Goal: Task Accomplishment & Management: Complete application form

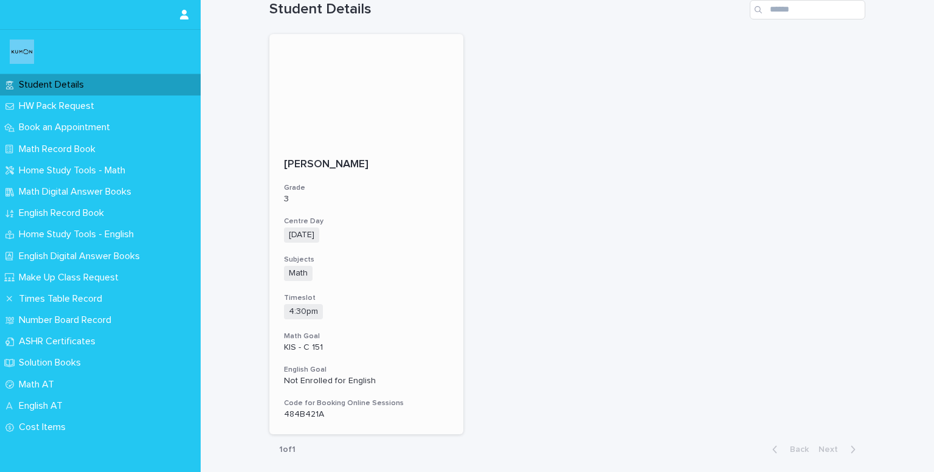
scroll to position [74, 0]
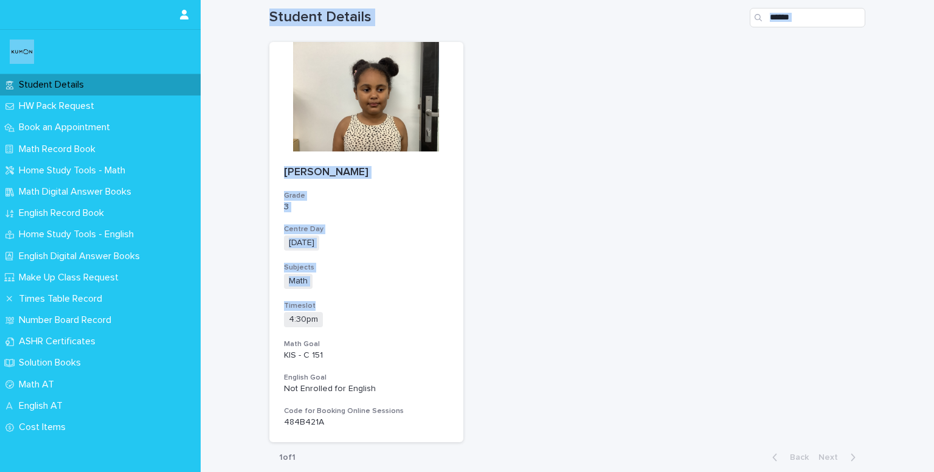
drag, startPoint x: 251, startPoint y: 35, endPoint x: 516, endPoint y: 291, distance: 369.1
click at [516, 291] on div "Loading... Saving… Loading... Saving… Student Details [PERSON_NAME] Grade 3 Cen…" at bounding box center [568, 259] width 734 height 551
click at [516, 291] on div "[PERSON_NAME] Grade 3 Centre Day [DATE] + 0 Subjects Math + 0 Timeslot 4:30pm +…" at bounding box center [567, 242] width 596 height 401
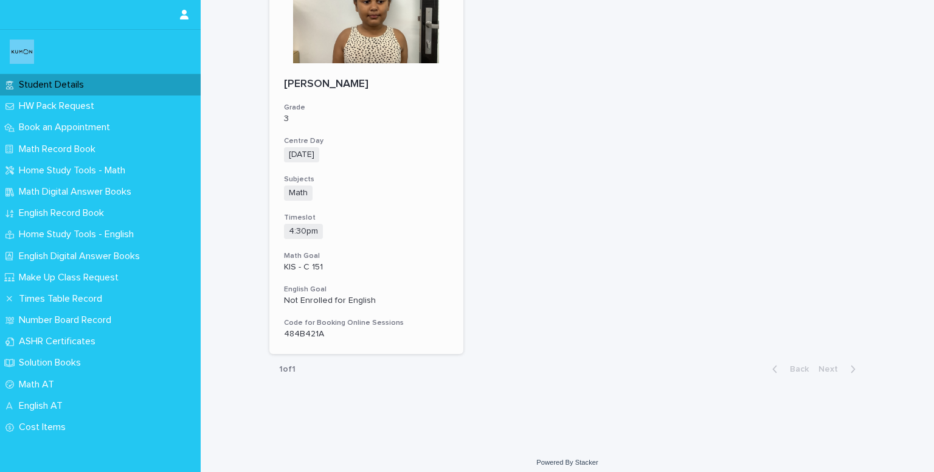
scroll to position [170, 0]
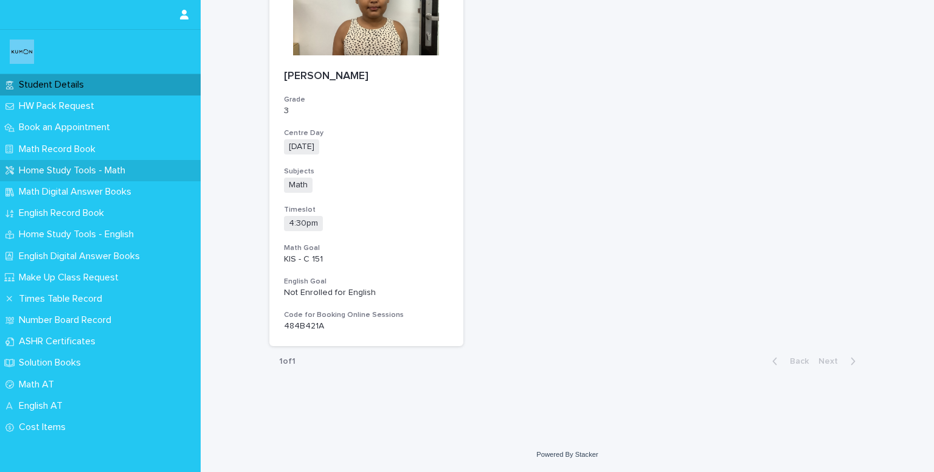
click at [76, 174] on p "Home Study Tools - Math" at bounding box center [74, 171] width 121 height 12
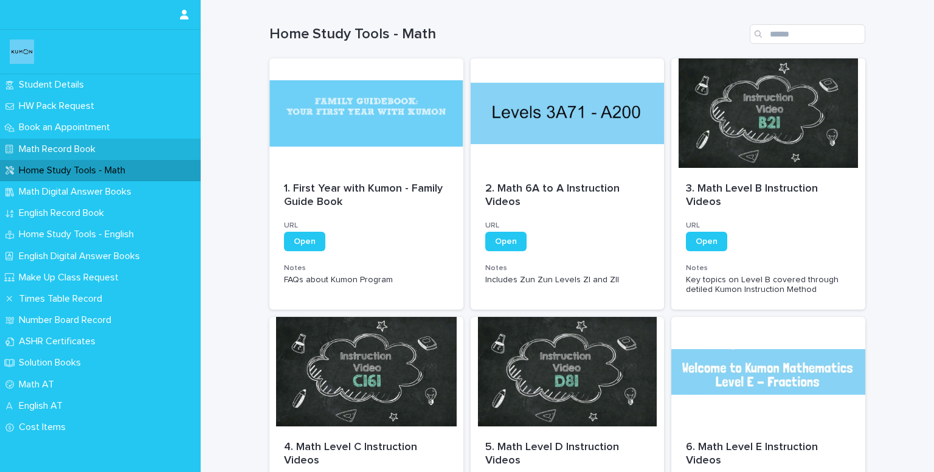
click at [44, 147] on p "Math Record Book" at bounding box center [59, 150] width 91 height 12
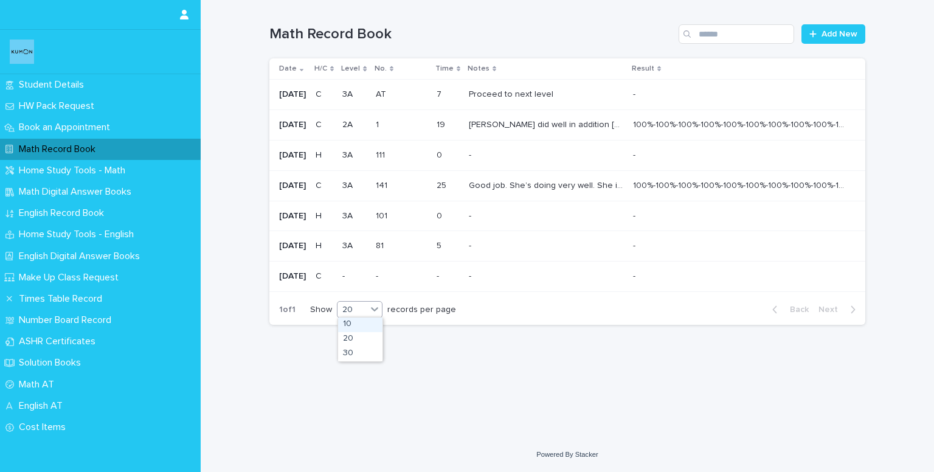
click at [368, 313] on div at bounding box center [374, 309] width 15 height 15
click at [367, 334] on div "20" at bounding box center [360, 339] width 44 height 15
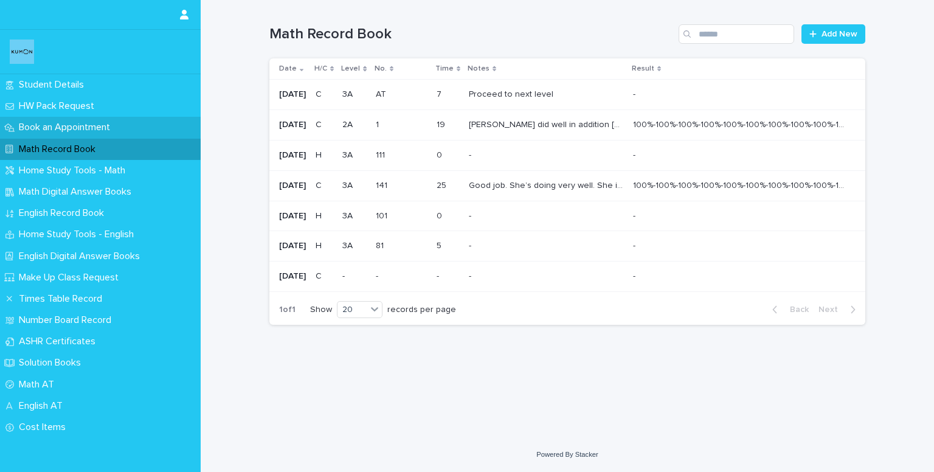
click at [56, 119] on div "Book an Appointment" at bounding box center [100, 127] width 201 height 21
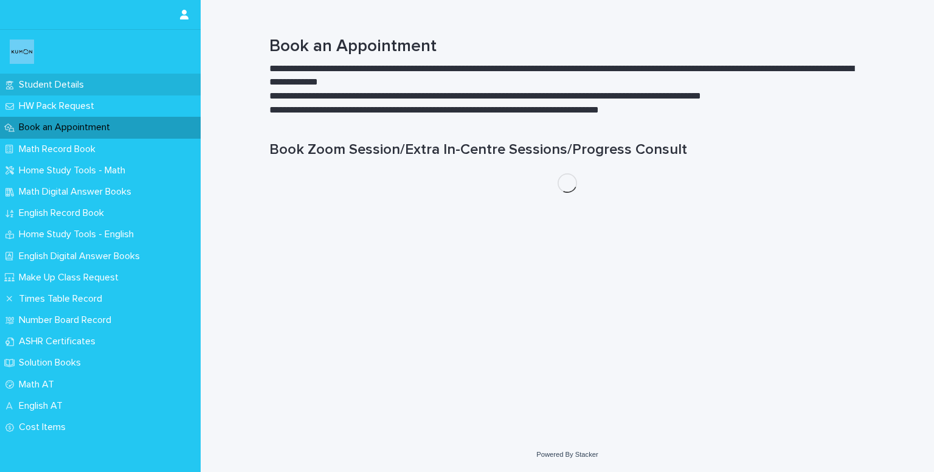
click at [52, 85] on p "Student Details" at bounding box center [54, 85] width 80 height 12
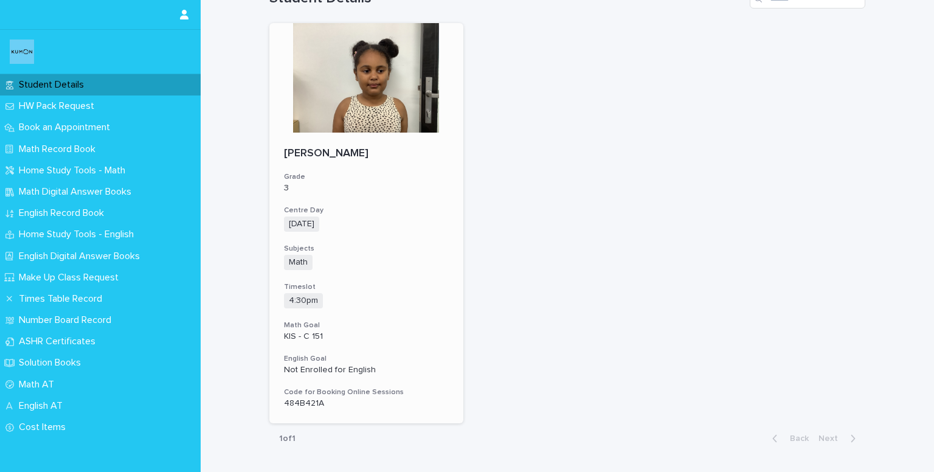
scroll to position [92, 0]
click at [97, 139] on div "Math Record Book" at bounding box center [100, 149] width 201 height 21
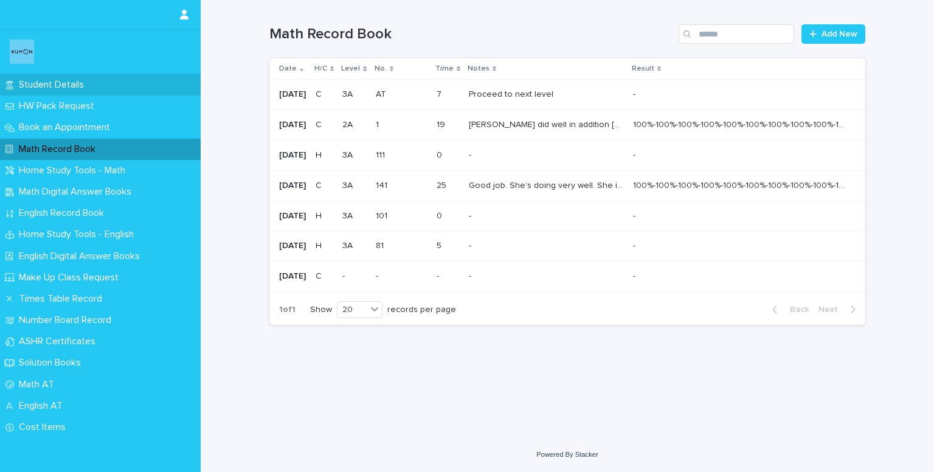
click at [59, 88] on p "Student Details" at bounding box center [54, 85] width 80 height 12
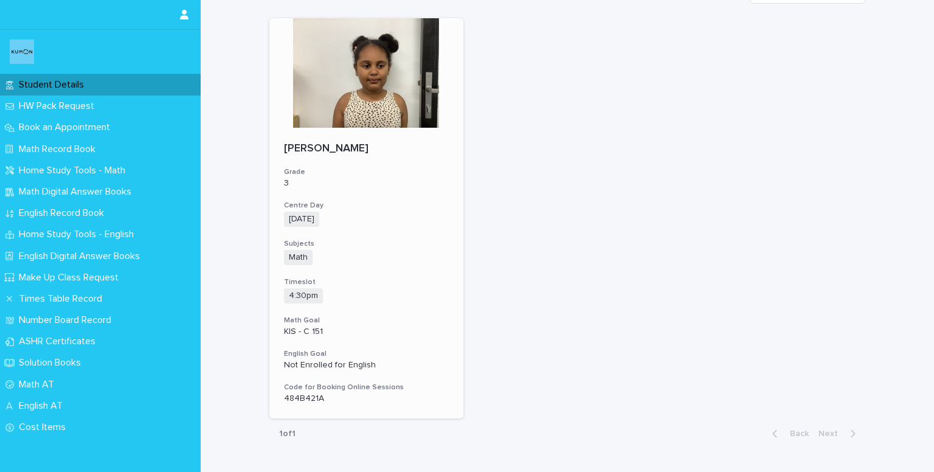
scroll to position [99, 0]
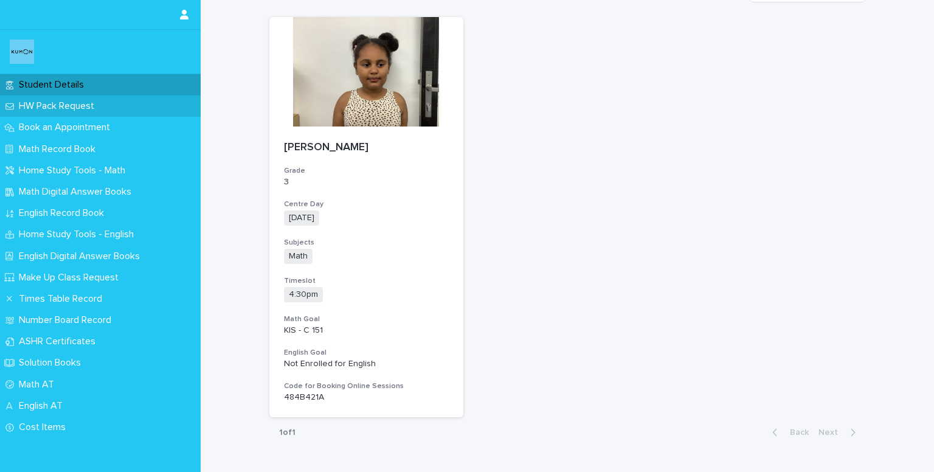
click at [108, 104] on div "HW Pack Request" at bounding box center [100, 106] width 201 height 21
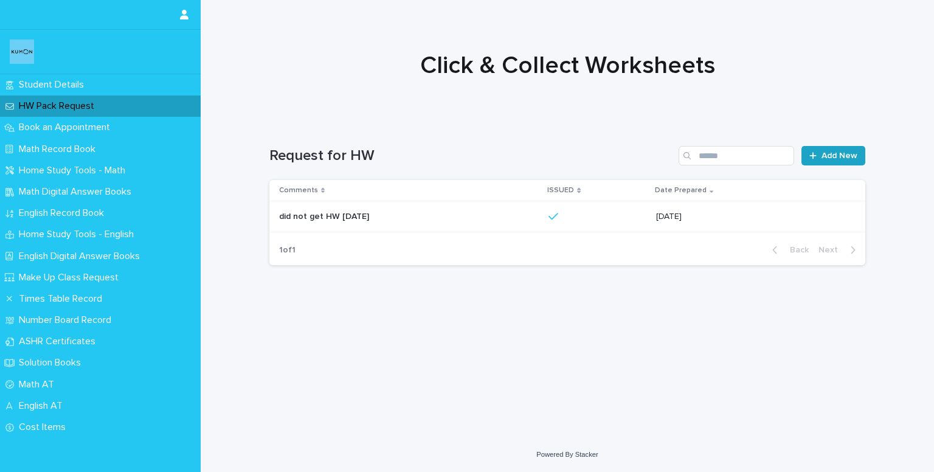
click at [838, 158] on span "Add New" at bounding box center [840, 155] width 36 height 9
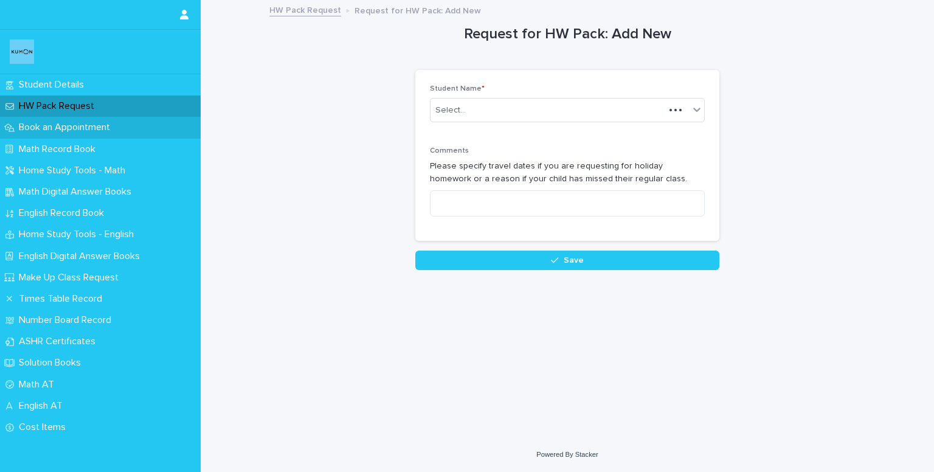
click at [74, 126] on p "Book an Appointment" at bounding box center [67, 128] width 106 height 12
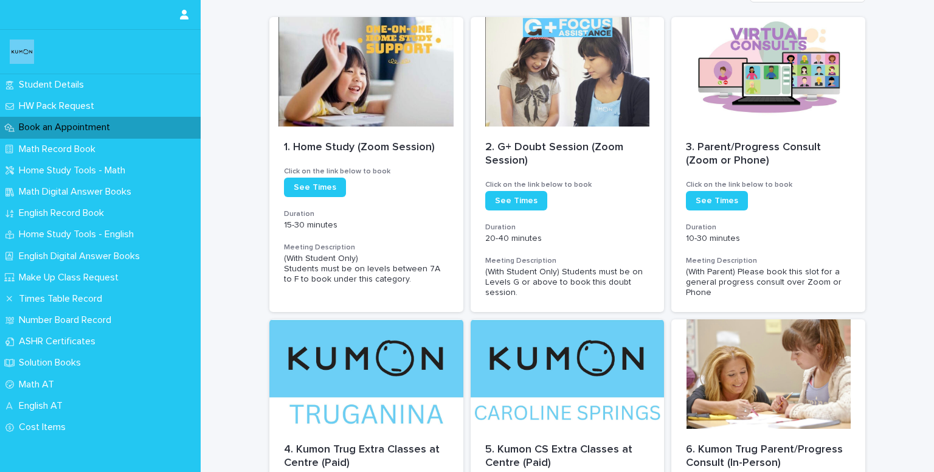
scroll to position [158, 0]
click at [81, 167] on p "Home Study Tools - Math" at bounding box center [74, 171] width 121 height 12
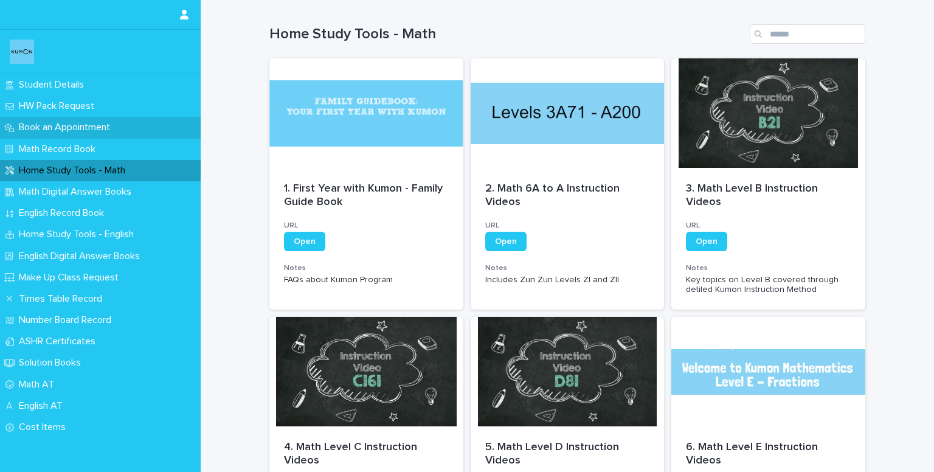
click at [51, 132] on p "Book an Appointment" at bounding box center [67, 128] width 106 height 12
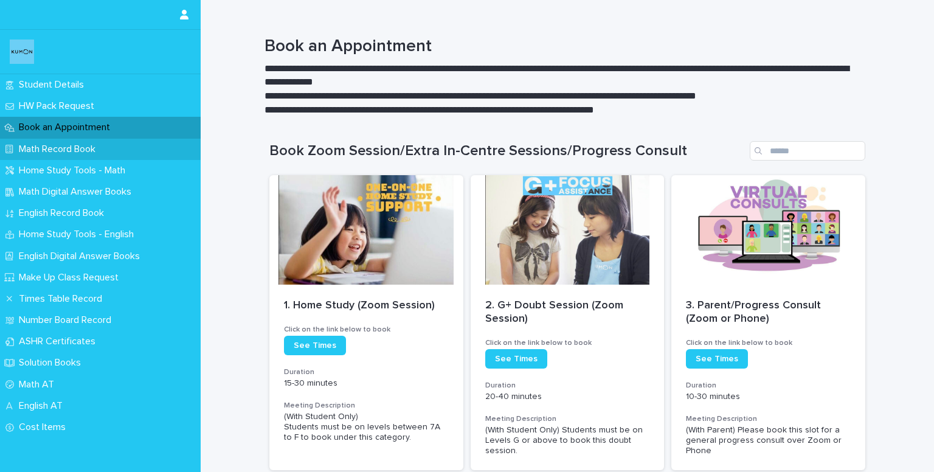
click at [51, 147] on p "Math Record Book" at bounding box center [59, 150] width 91 height 12
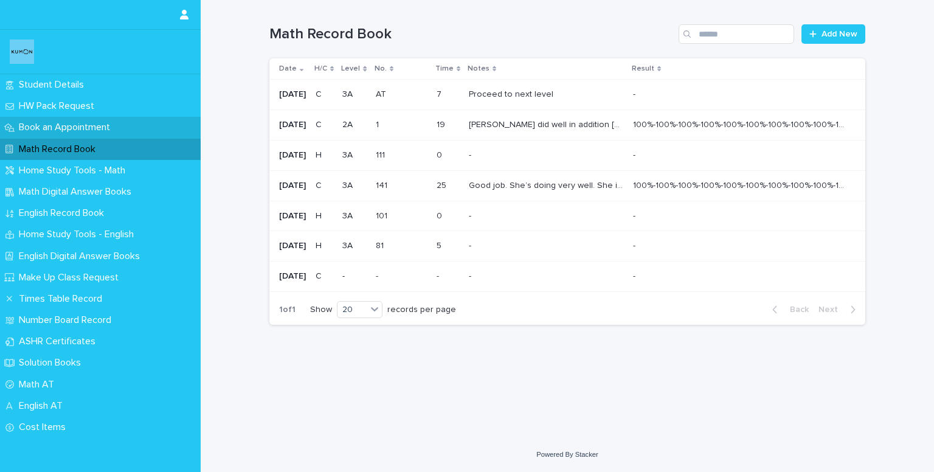
click at [56, 128] on p "Book an Appointment" at bounding box center [67, 128] width 106 height 12
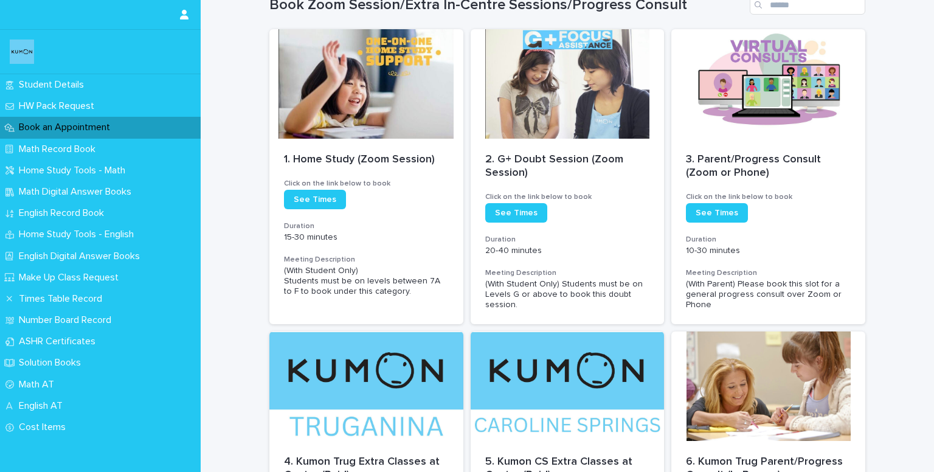
scroll to position [145, 0]
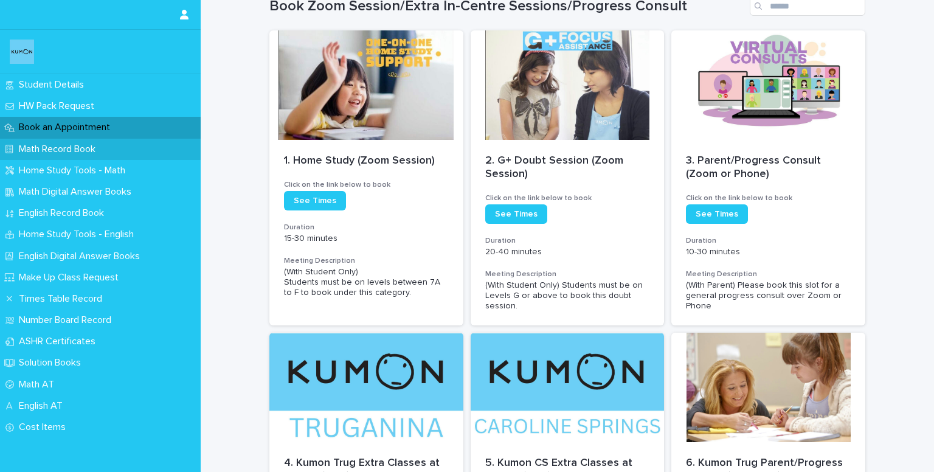
click at [82, 140] on div "Math Record Book" at bounding box center [100, 149] width 201 height 21
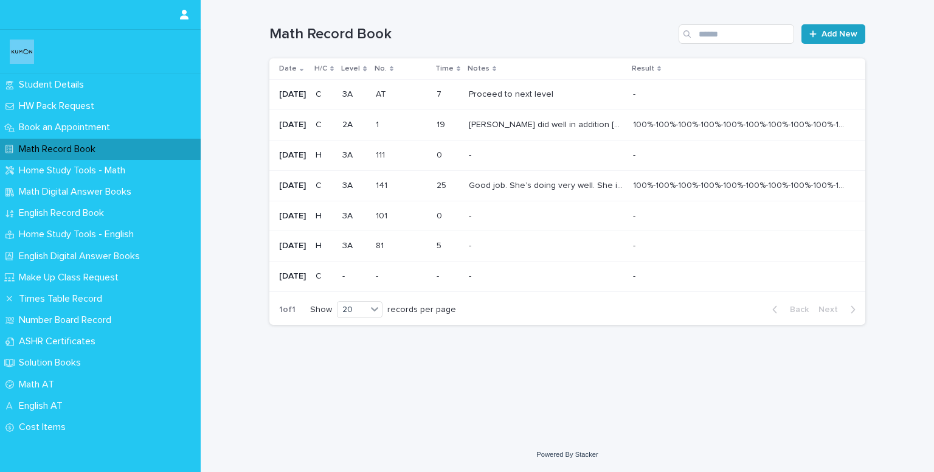
click at [829, 32] on span "Add New" at bounding box center [840, 34] width 36 height 9
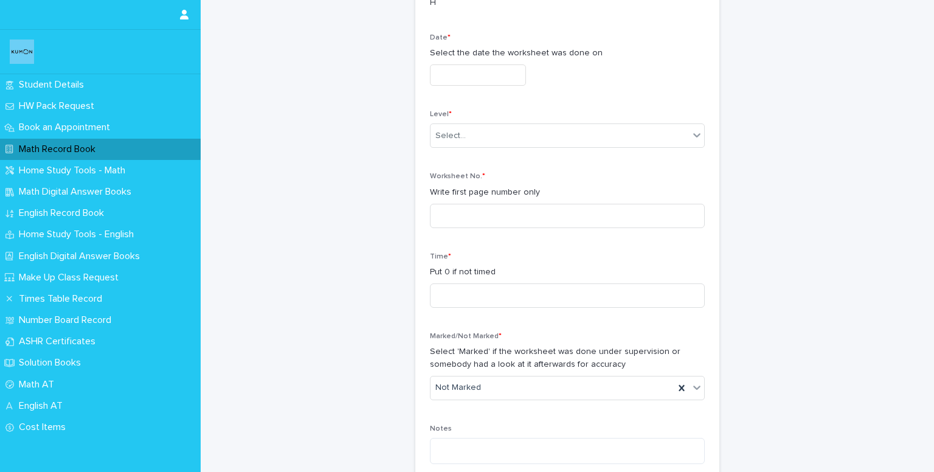
scroll to position [182, 0]
click at [89, 276] on p "Make Up Class Request" at bounding box center [71, 278] width 114 height 12
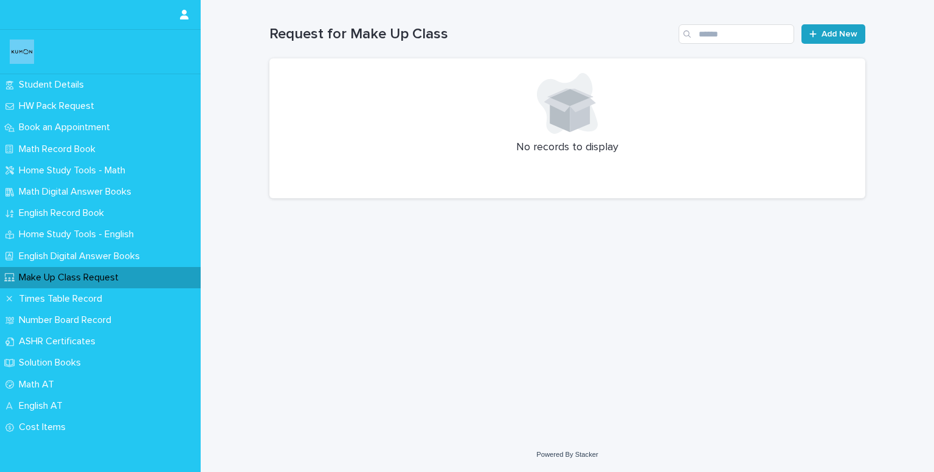
click at [811, 35] on icon at bounding box center [813, 34] width 7 height 9
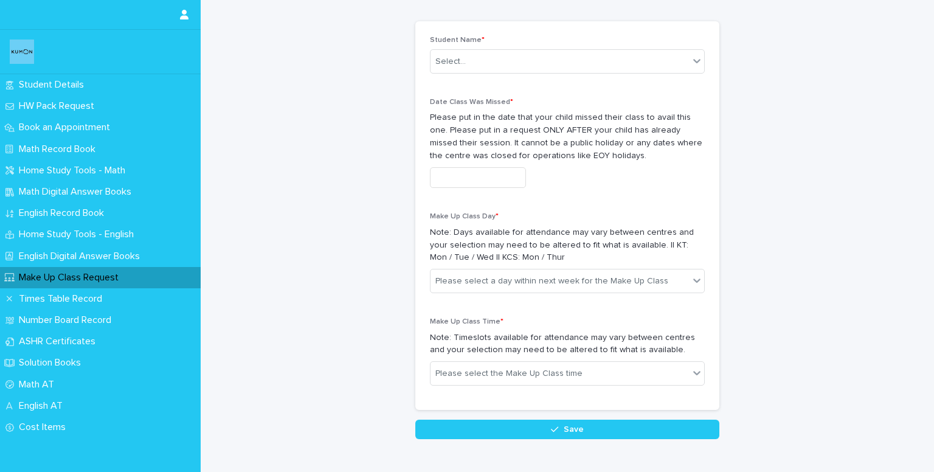
scroll to position [48, 0]
